Goal: Navigation & Orientation: Find specific page/section

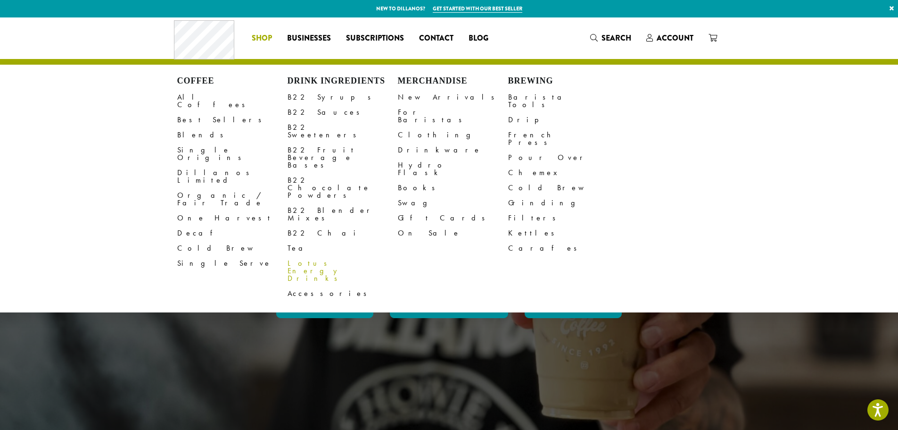
click at [314, 256] on link "Lotus Energy Drinks" at bounding box center [343, 271] width 110 height 30
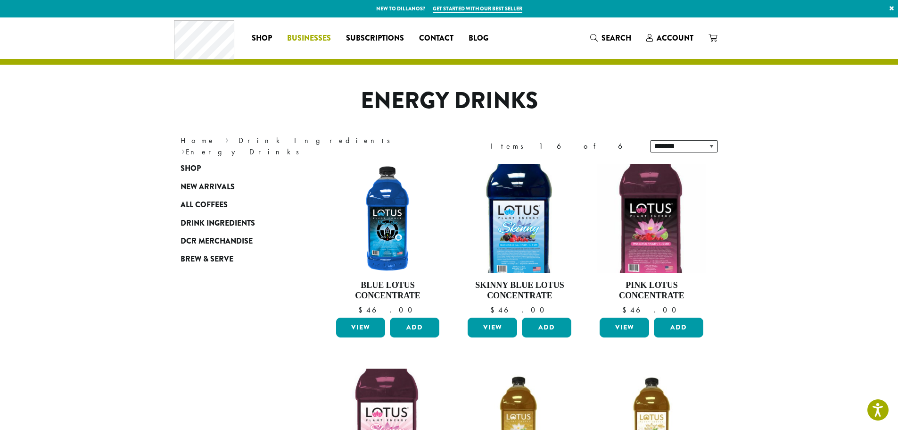
click at [299, 38] on span "Businesses" at bounding box center [309, 39] width 44 height 12
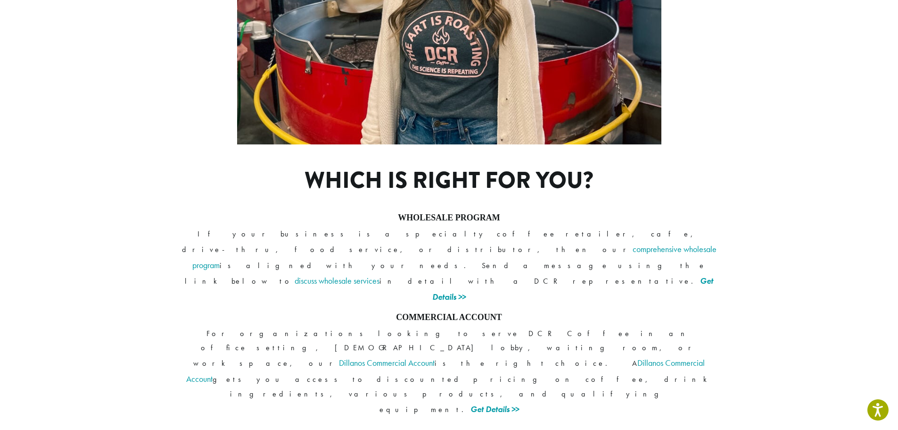
scroll to position [669, 0]
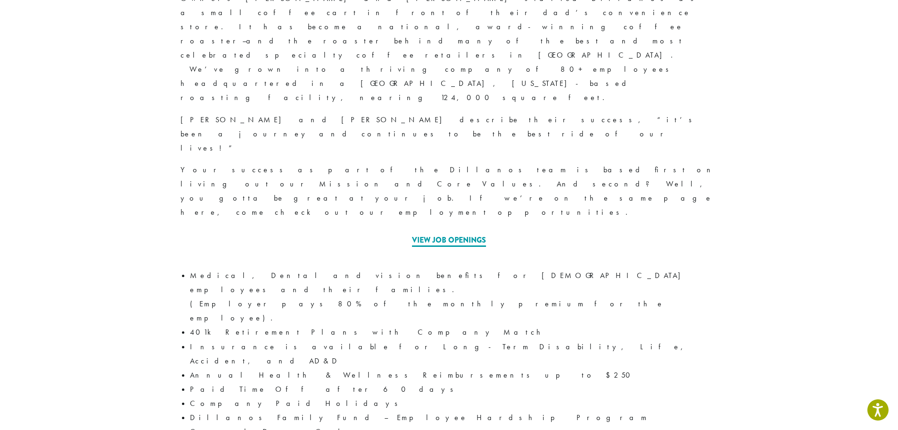
scroll to position [283, 0]
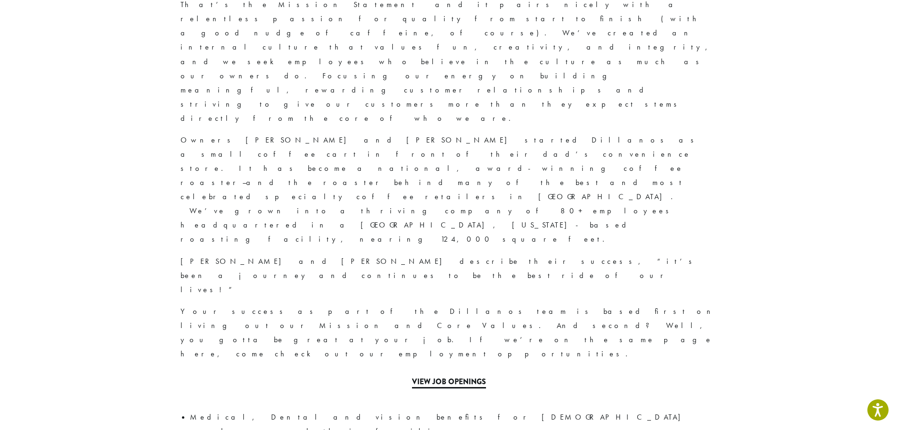
click at [450, 376] on link "View Job Openings" at bounding box center [449, 382] width 74 height 12
